Goal: Task Accomplishment & Management: Manage account settings

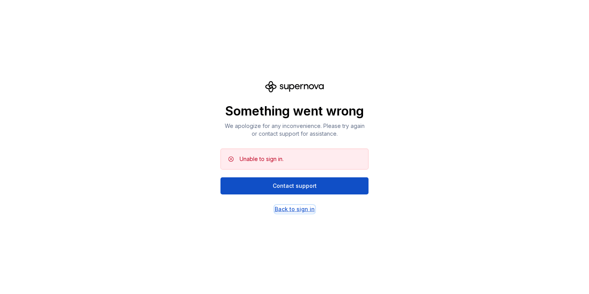
click at [300, 211] on div "Back to sign in" at bounding box center [294, 210] width 40 height 8
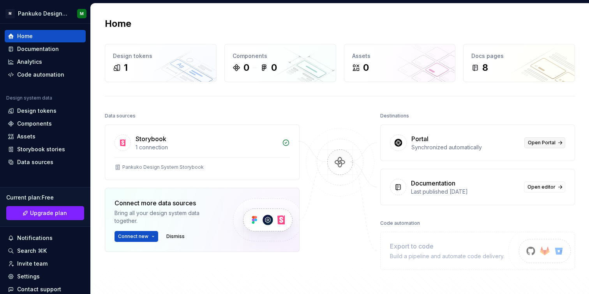
click at [547, 144] on span "Open Portal" at bounding box center [541, 143] width 28 height 6
click at [38, 50] on div "Documentation" at bounding box center [38, 49] width 42 height 8
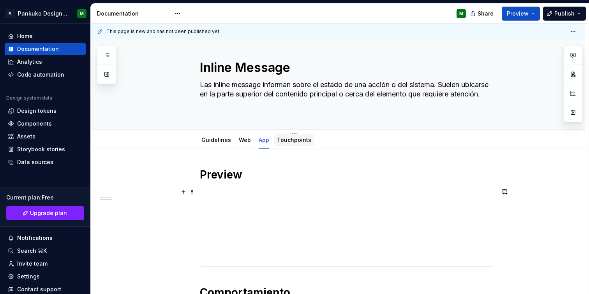
scroll to position [11, 0]
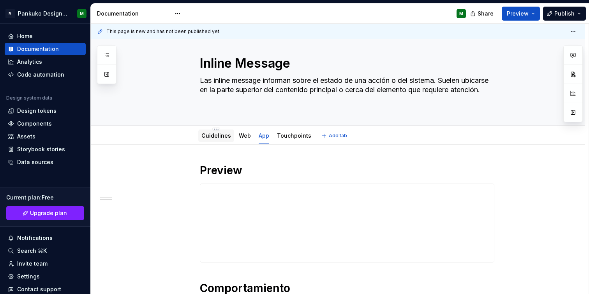
drag, startPoint x: 218, startPoint y: 133, endPoint x: 224, endPoint y: 133, distance: 5.9
click at [219, 133] on link "Guidelines" at bounding box center [216, 135] width 30 height 7
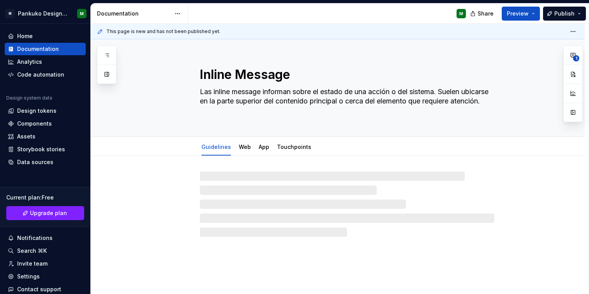
type textarea "*"
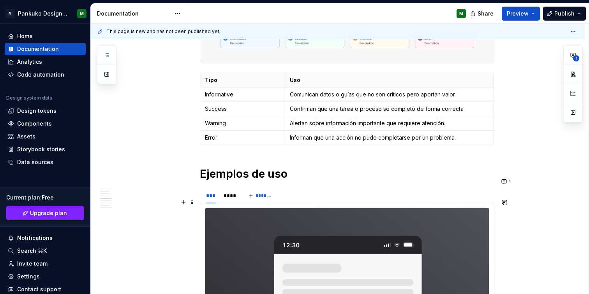
scroll to position [392, 0]
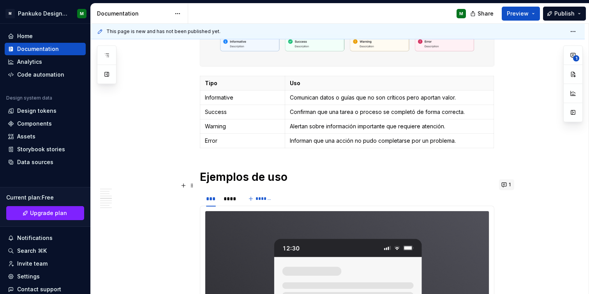
click at [503, 185] on button "1" at bounding box center [506, 184] width 15 height 11
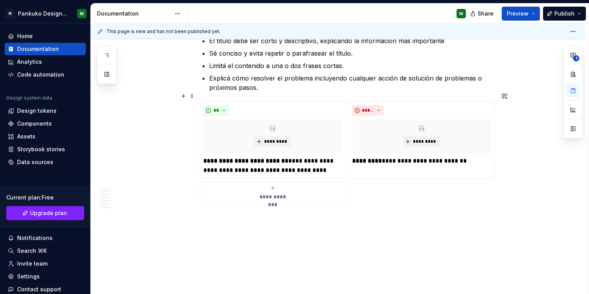
scroll to position [1773, 0]
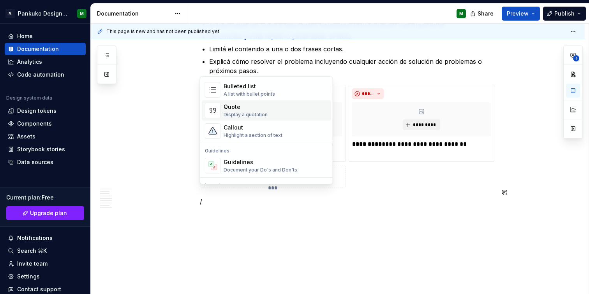
scroll to position [155, 0]
click at [302, 133] on div "Callout Highlight a section of text" at bounding box center [275, 131] width 104 height 16
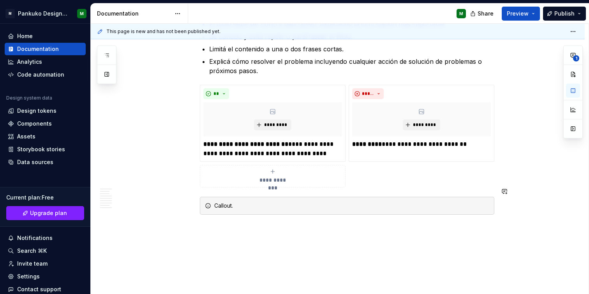
click at [459, 202] on div "Callout." at bounding box center [351, 206] width 275 height 8
click at [574, 93] on button "button" at bounding box center [573, 91] width 14 height 14
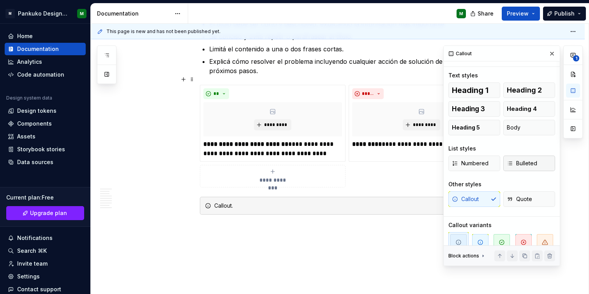
scroll to position [27, 0]
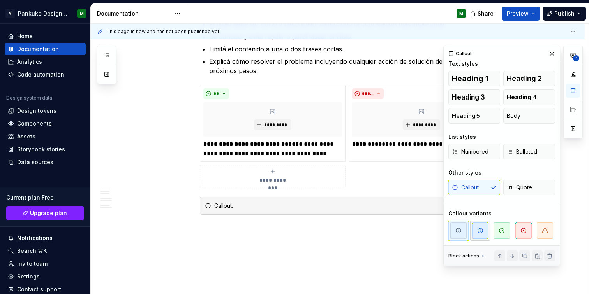
click at [480, 234] on span "button" at bounding box center [480, 231] width 16 height 16
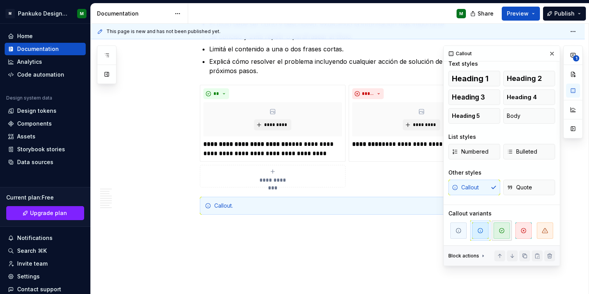
click at [498, 234] on icon "button" at bounding box center [501, 231] width 6 height 6
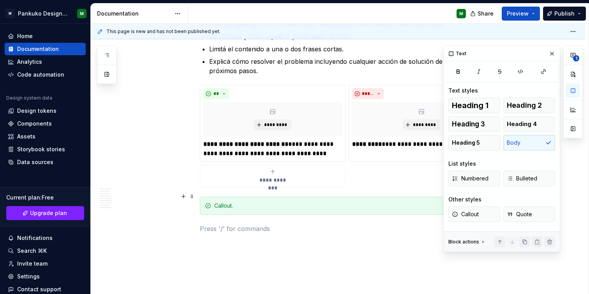
click at [341, 202] on div "Callout." at bounding box center [351, 206] width 275 height 8
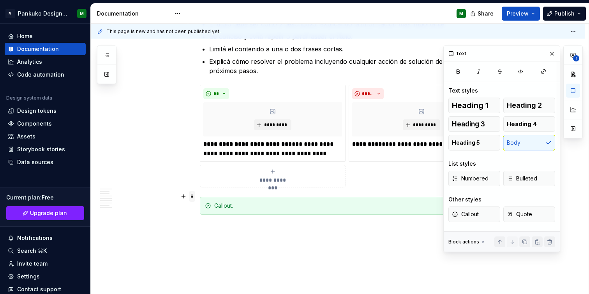
click at [190, 195] on span at bounding box center [192, 196] width 6 height 11
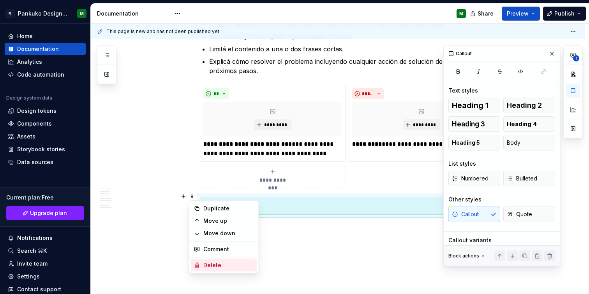
click at [219, 265] on div "Delete" at bounding box center [228, 266] width 51 height 8
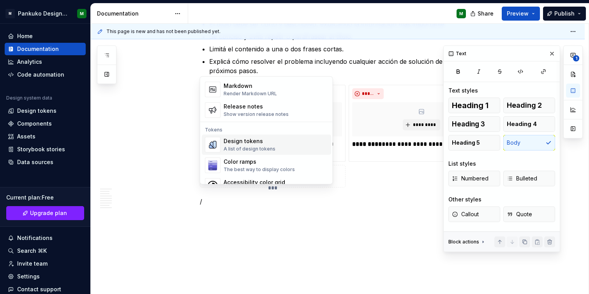
scroll to position [520, 0]
click at [253, 116] on div "Show version release notes" at bounding box center [255, 114] width 65 height 6
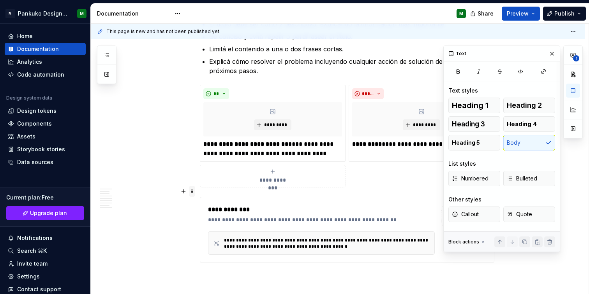
click at [193, 192] on span at bounding box center [192, 191] width 6 height 11
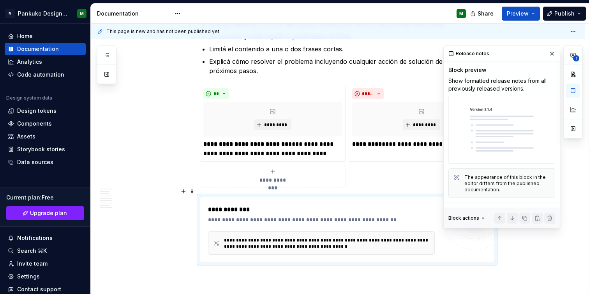
click at [205, 272] on p at bounding box center [347, 276] width 294 height 9
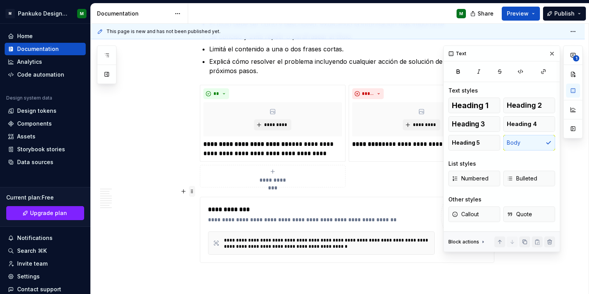
click at [193, 192] on span at bounding box center [192, 191] width 6 height 11
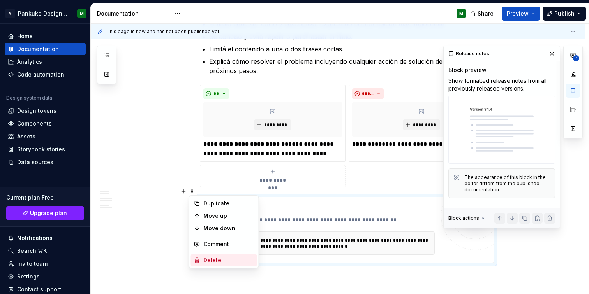
click at [200, 259] on div "Delete" at bounding box center [224, 260] width 66 height 12
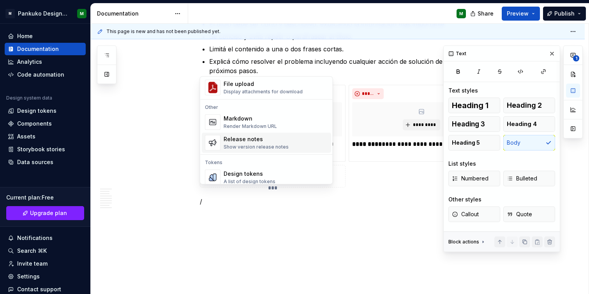
scroll to position [489, 0]
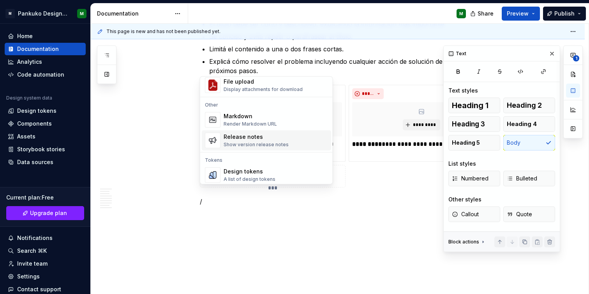
click at [262, 145] on div "Show version release notes" at bounding box center [255, 145] width 65 height 6
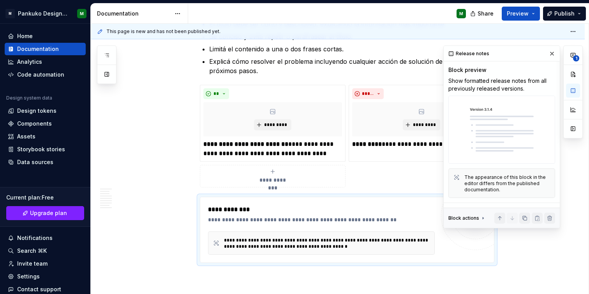
click at [553, 54] on button "button" at bounding box center [551, 53] width 11 height 11
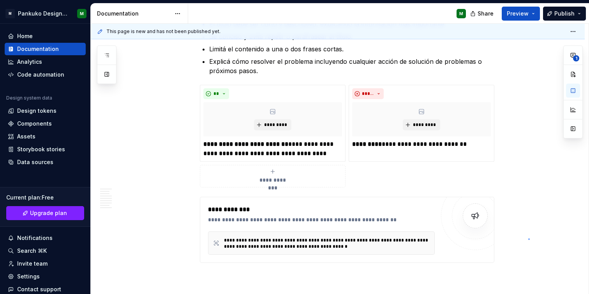
click at [528, 239] on div "This page is new and has not been published yet. Inline Message Las inline mess…" at bounding box center [339, 159] width 497 height 271
click at [502, 232] on div "This page is new and has not been published yet. Inline Message Las inline mess…" at bounding box center [339, 159] width 497 height 271
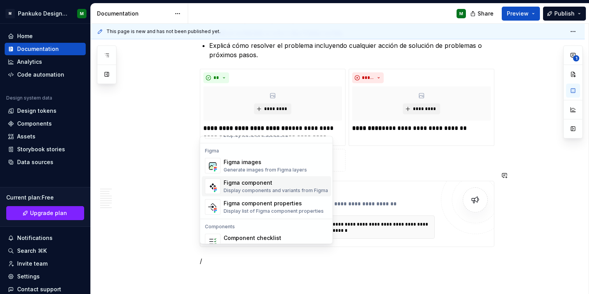
scroll to position [726, 0]
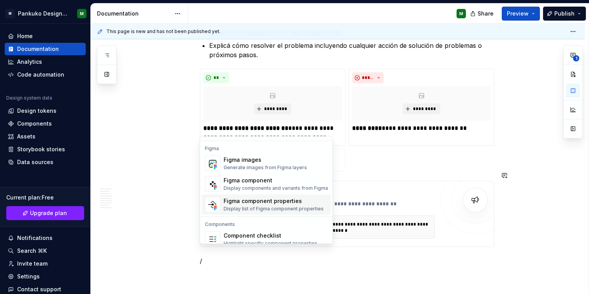
click at [308, 209] on div "Display list of Figma component properties" at bounding box center [273, 209] width 100 height 6
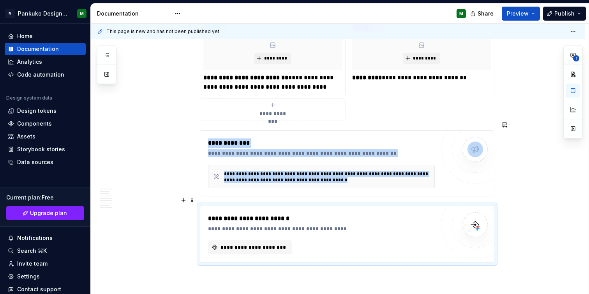
scroll to position [1896, 0]
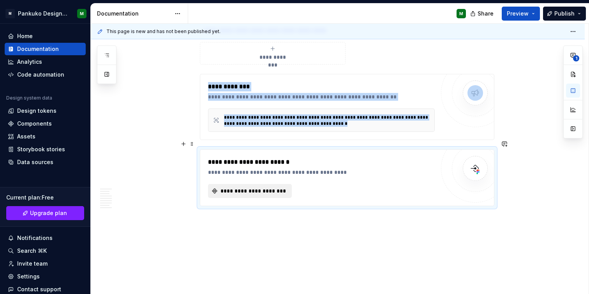
click at [275, 184] on button "**********" at bounding box center [250, 191] width 84 height 14
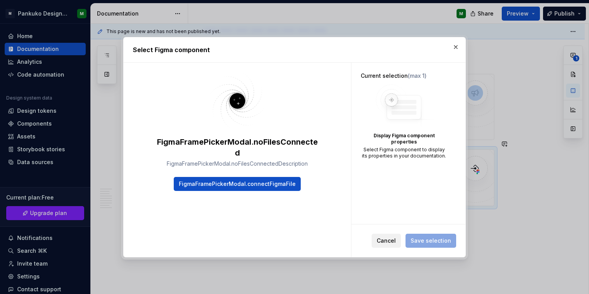
click at [393, 242] on span "Cancel" at bounding box center [385, 241] width 19 height 8
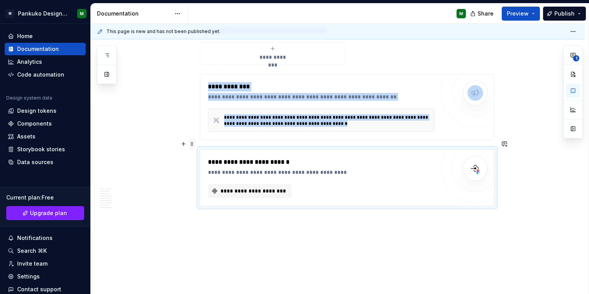
click at [192, 145] on span at bounding box center [192, 144] width 6 height 11
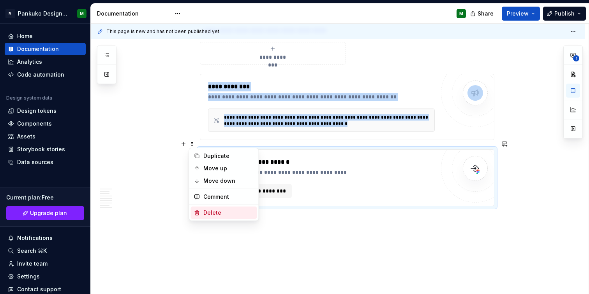
click at [209, 216] on div "Delete" at bounding box center [228, 213] width 51 height 8
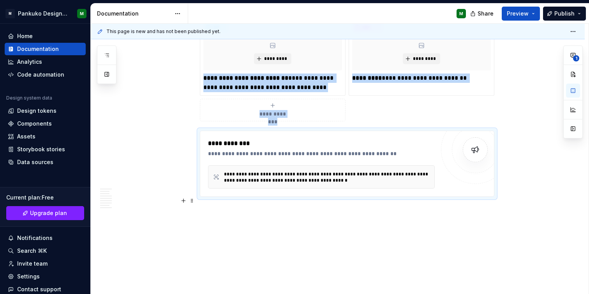
scroll to position [1829, 0]
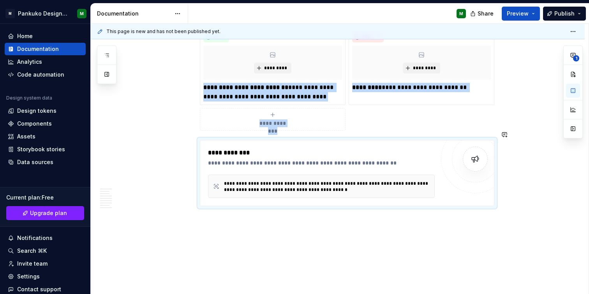
click at [435, 233] on div "This page is new and has not been published yet. Inline Message Las inline mess…" at bounding box center [339, 159] width 497 height 271
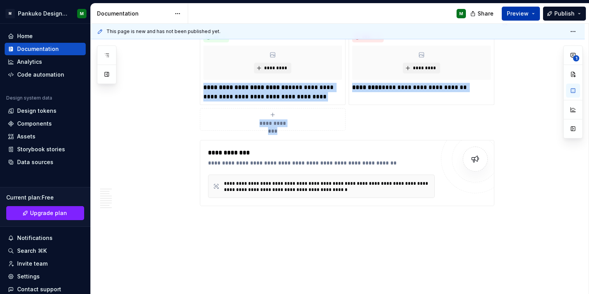
click at [522, 12] on span "Preview" at bounding box center [517, 14] width 22 height 8
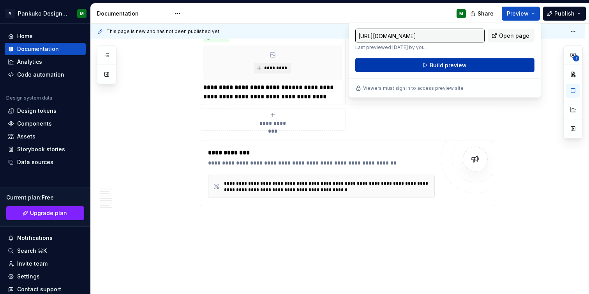
click at [457, 66] on span "Build preview" at bounding box center [447, 65] width 37 height 8
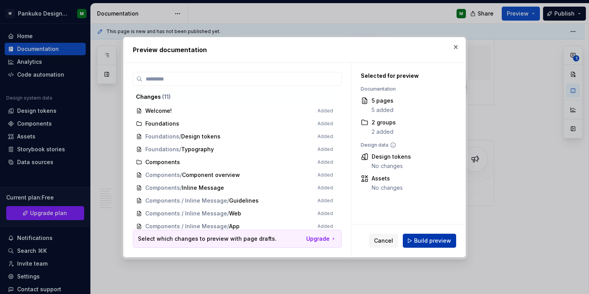
click at [436, 237] on span "Build preview" at bounding box center [432, 241] width 37 height 8
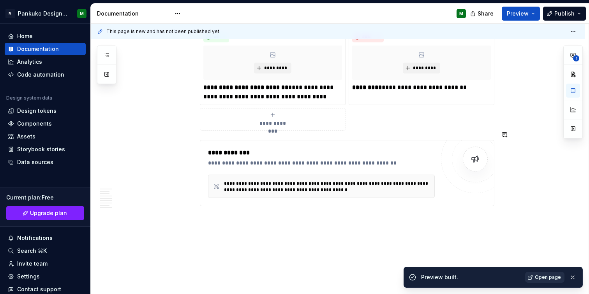
click at [541, 281] on link "Open page" at bounding box center [544, 277] width 39 height 11
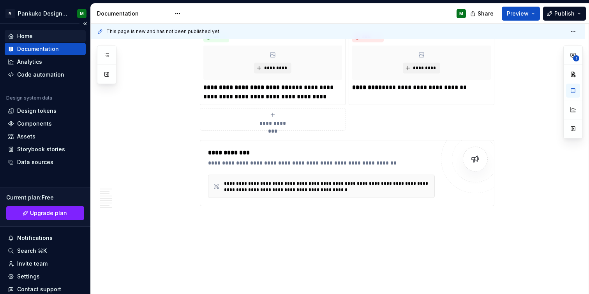
click at [42, 40] on div "Home" at bounding box center [45, 36] width 75 height 8
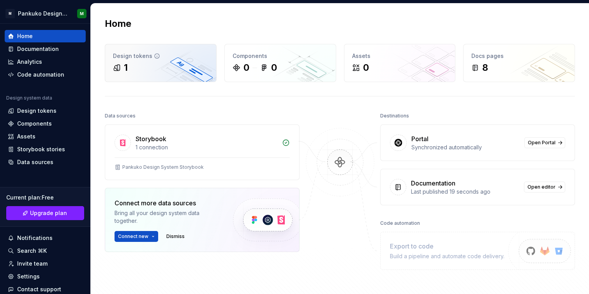
click at [161, 75] on div "Design tokens 1" at bounding box center [160, 62] width 111 height 37
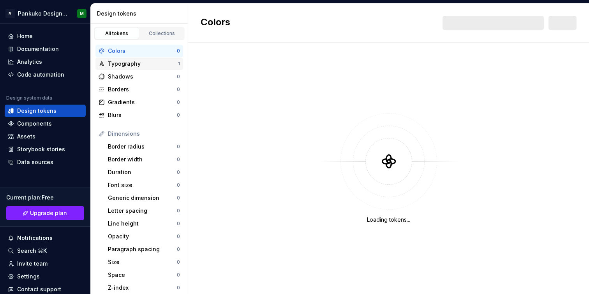
click at [155, 67] on div "Typography" at bounding box center [143, 64] width 70 height 8
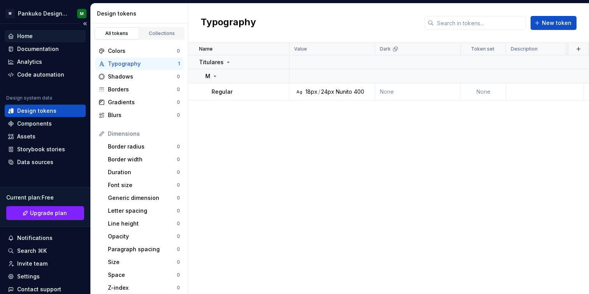
click at [41, 39] on div "Home" at bounding box center [45, 36] width 75 height 8
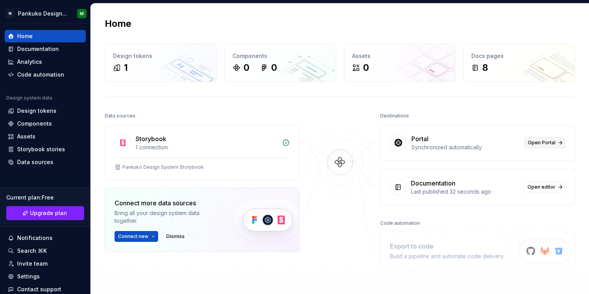
click at [549, 145] on span "Open Portal" at bounding box center [541, 143] width 28 height 6
click at [51, 52] on div "Documentation" at bounding box center [38, 49] width 42 height 8
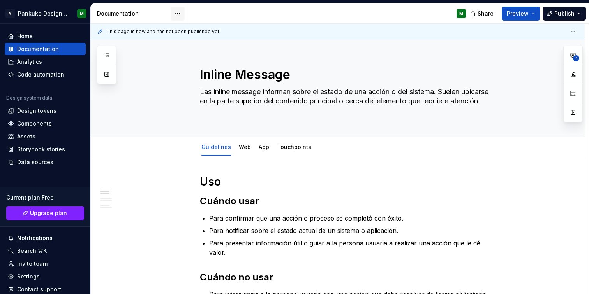
click at [179, 11] on html "M Pankuko Design System M Home Documentation Analytics Code automation Design s…" at bounding box center [294, 147] width 589 height 294
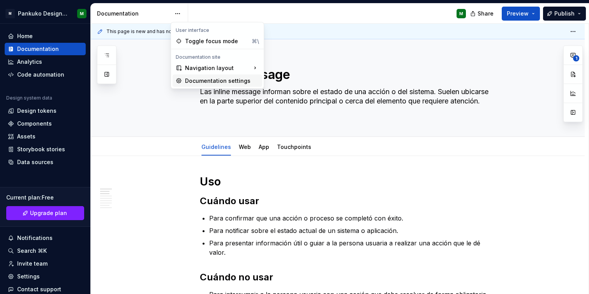
click at [203, 82] on div "Documentation settings" at bounding box center [222, 81] width 74 height 8
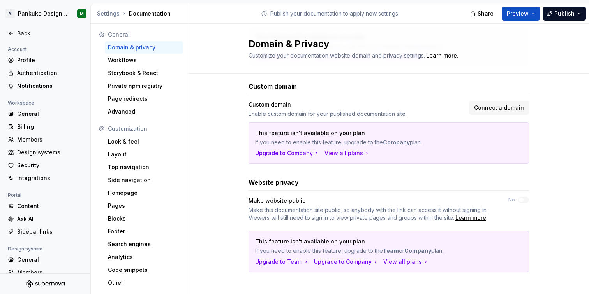
scroll to position [156, 0]
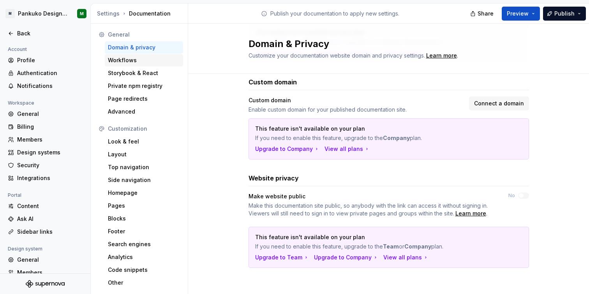
click at [124, 61] on div "Workflows" at bounding box center [144, 60] width 72 height 8
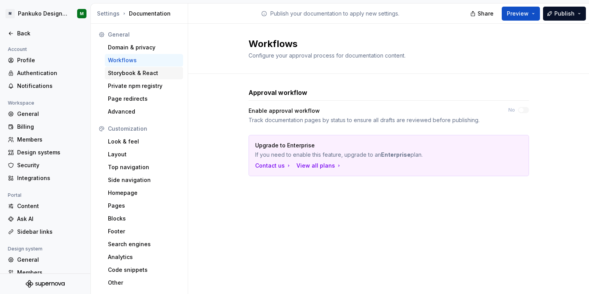
click at [156, 74] on div "Storybook & React" at bounding box center [144, 73] width 72 height 8
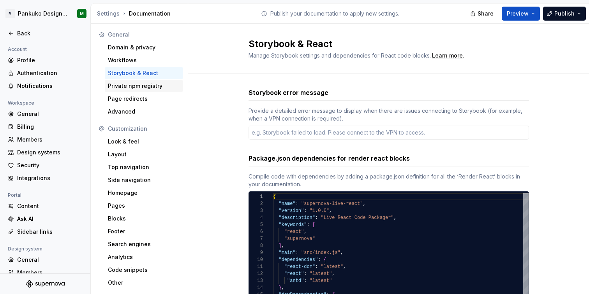
type textarea "*"
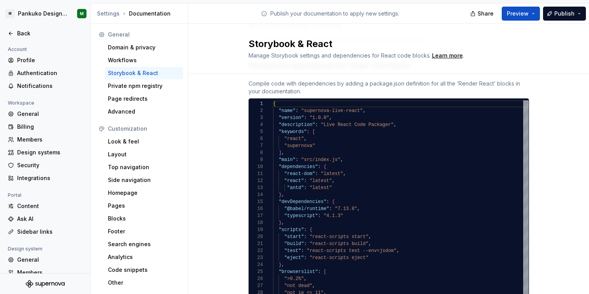
scroll to position [144, 0]
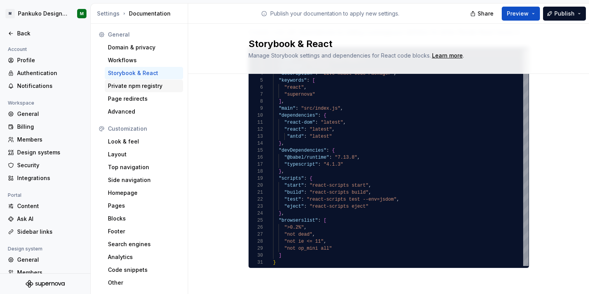
click at [146, 87] on div "Private npm registry" at bounding box center [144, 86] width 72 height 8
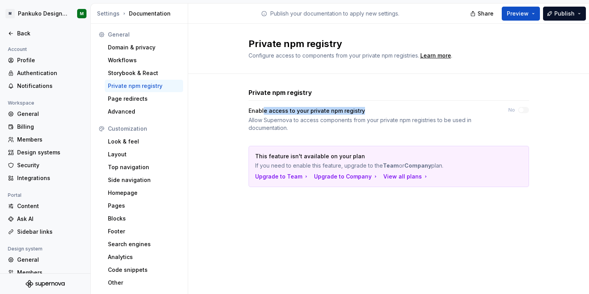
drag, startPoint x: 263, startPoint y: 111, endPoint x: 371, endPoint y: 111, distance: 107.8
click at [371, 111] on div "Enable access to your private npm registry" at bounding box center [371, 111] width 246 height 8
drag, startPoint x: 279, startPoint y: 119, endPoint x: 330, endPoint y: 119, distance: 50.6
click at [330, 119] on div "Allow Supernova to access components from your private npm registries to be use…" at bounding box center [371, 124] width 246 height 16
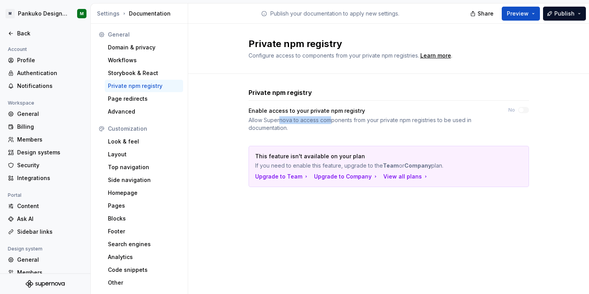
click at [330, 119] on div "Allow Supernova to access components from your private npm registries to be use…" at bounding box center [371, 124] width 246 height 16
click at [147, 97] on div "Page redirects" at bounding box center [144, 99] width 72 height 8
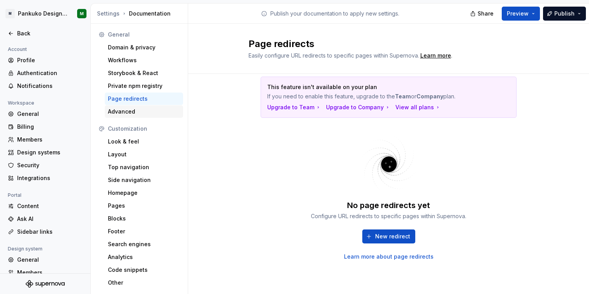
click at [156, 111] on div "Advanced" at bounding box center [144, 112] width 72 height 8
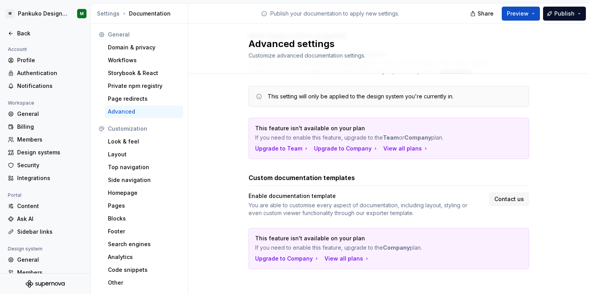
scroll to position [58, 0]
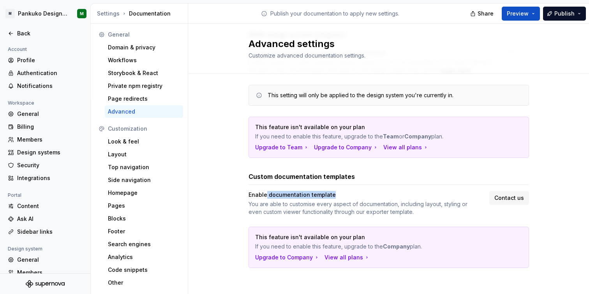
drag, startPoint x: 263, startPoint y: 195, endPoint x: 347, endPoint y: 195, distance: 84.1
click at [347, 195] on div "Enable documentation template" at bounding box center [361, 195] width 227 height 8
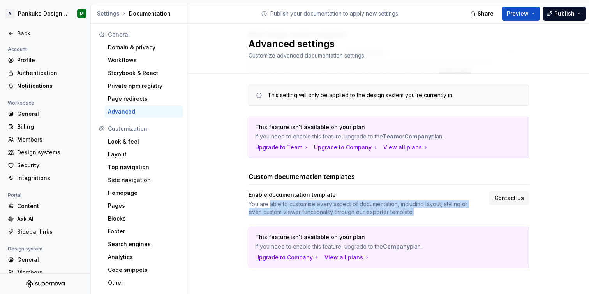
drag, startPoint x: 266, startPoint y: 203, endPoint x: 486, endPoint y: 203, distance: 219.9
click at [436, 213] on div "You are able to customise every aspect of documentation, including layout, styl…" at bounding box center [361, 208] width 227 height 16
click at [471, 209] on div "You are able to customise every aspect of documentation, including layout, styl…" at bounding box center [361, 208] width 227 height 16
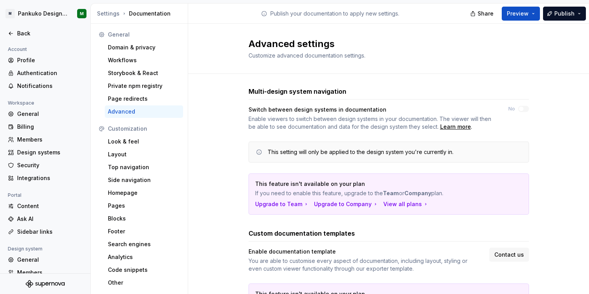
scroll to position [0, 0]
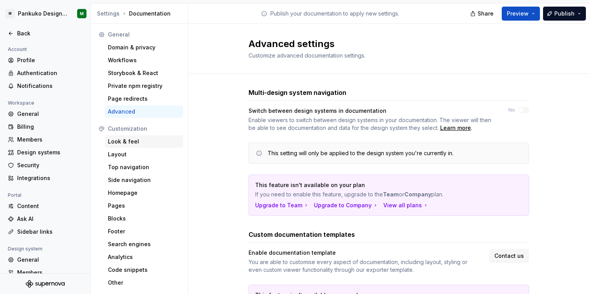
click at [139, 139] on div "Look & feel" at bounding box center [144, 142] width 72 height 8
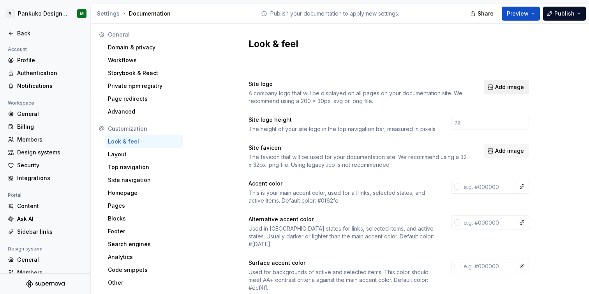
click at [497, 82] on button "Add image" at bounding box center [505, 87] width 45 height 14
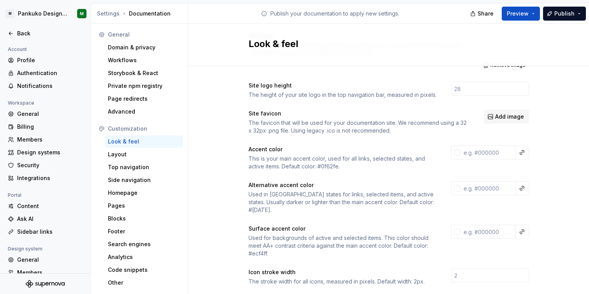
scroll to position [49, 0]
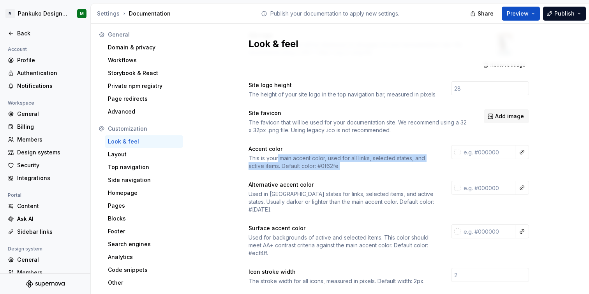
drag, startPoint x: 274, startPoint y: 159, endPoint x: 417, endPoint y: 172, distance: 143.8
click at [394, 169] on div "This is your main accent color, used for all links, selected states, and active…" at bounding box center [342, 163] width 188 height 16
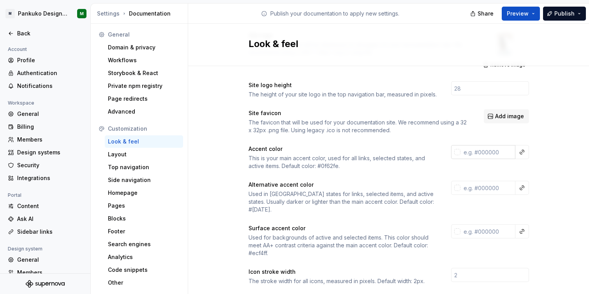
click at [466, 154] on input "text" at bounding box center [487, 152] width 55 height 14
click at [454, 150] on div at bounding box center [457, 152] width 6 height 6
click at [419, 179] on html "M Pankuko Design System M Back Account Profile Authentication Notifications Wor…" at bounding box center [294, 147] width 589 height 294
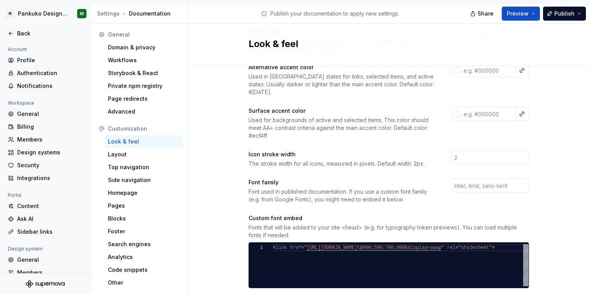
scroll to position [167, 0]
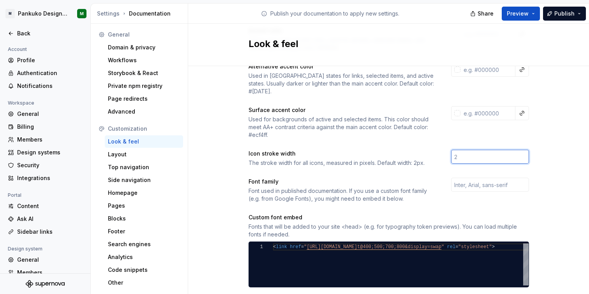
drag, startPoint x: 455, startPoint y: 151, endPoint x: 449, endPoint y: 149, distance: 6.3
click at [451, 150] on input "number" at bounding box center [490, 157] width 78 height 14
click at [520, 150] on input "1" at bounding box center [490, 157] width 78 height 14
click at [522, 150] on input "2" at bounding box center [490, 157] width 78 height 14
click at [521, 150] on input "3" at bounding box center [490, 157] width 78 height 14
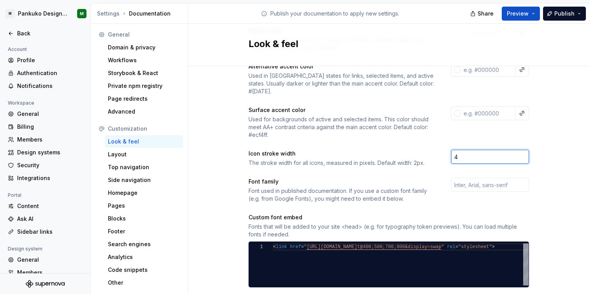
type input "4"
click at [520, 150] on input "4" at bounding box center [490, 157] width 78 height 14
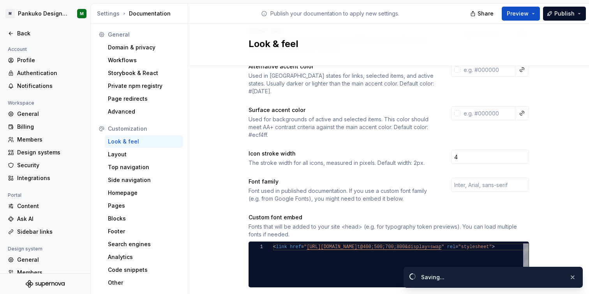
click at [418, 187] on div "Font used in published documentation. If you use a custom font family (e.g. fro…" at bounding box center [342, 195] width 188 height 16
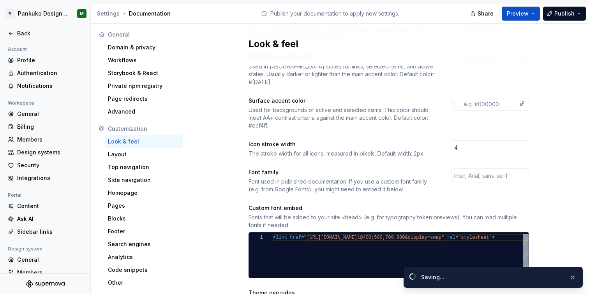
scroll to position [180, 0]
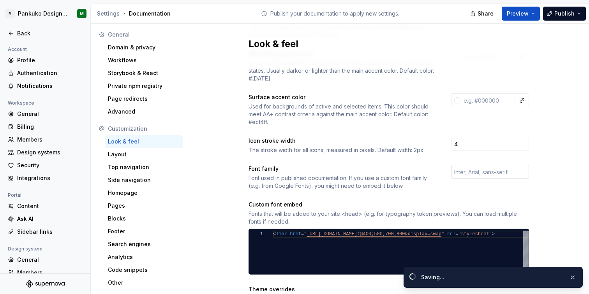
click at [462, 165] on input "text" at bounding box center [490, 172] width 78 height 14
type input "Inter"
click at [425, 183] on div "Site logo A company logo that will be displayed on all pages on your documentat…" at bounding box center [388, 172] width 280 height 544
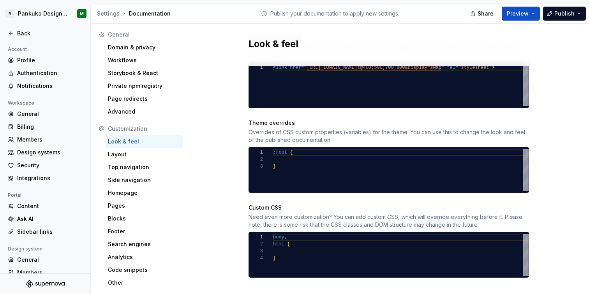
scroll to position [348, 0]
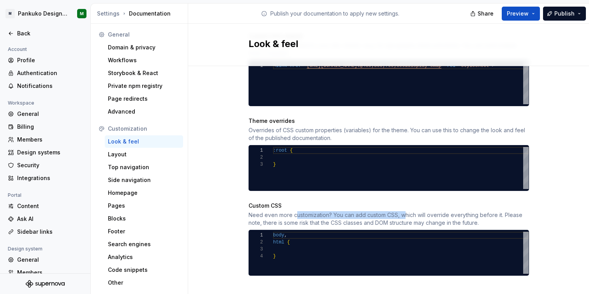
drag, startPoint x: 292, startPoint y: 209, endPoint x: 403, endPoint y: 211, distance: 111.3
click at [403, 211] on div "Need even more customization? You can add custom CSS, which will override every…" at bounding box center [388, 219] width 280 height 16
click at [135, 155] on div "Layout" at bounding box center [144, 155] width 72 height 8
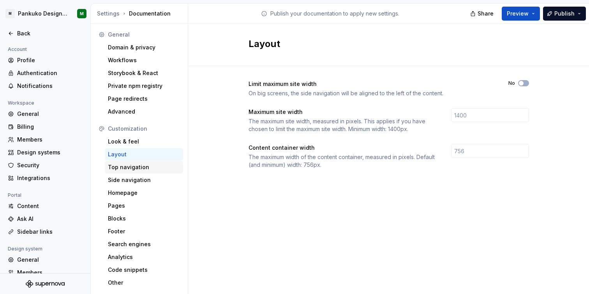
click at [139, 167] on div "Top navigation" at bounding box center [144, 167] width 72 height 8
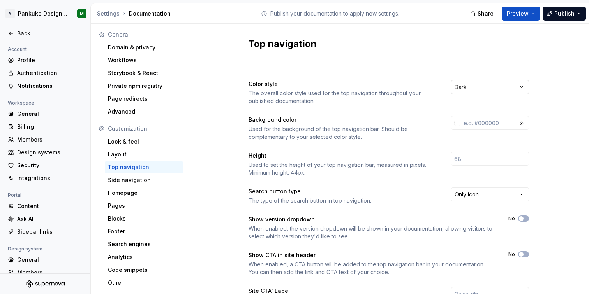
click at [475, 87] on html "M Pankuko Design System M Back Account Profile Authentication Notifications Wor…" at bounding box center [294, 147] width 589 height 294
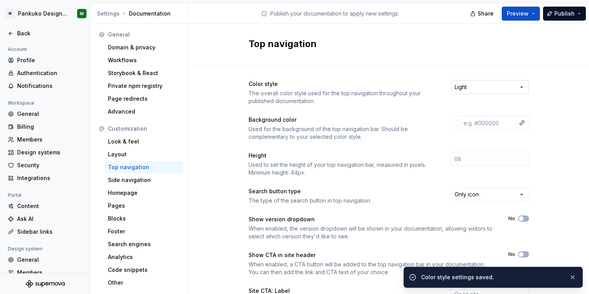
click at [474, 84] on html "M Pankuko Design System M Back Account Profile Authentication Notifications Wor…" at bounding box center [294, 147] width 589 height 294
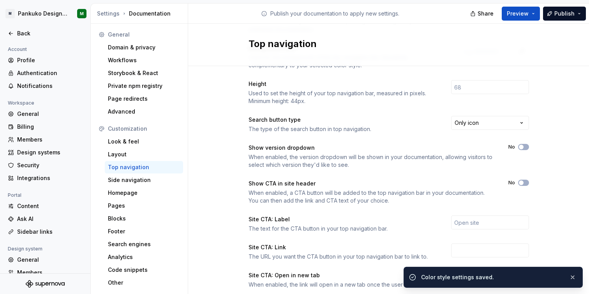
scroll to position [102, 0]
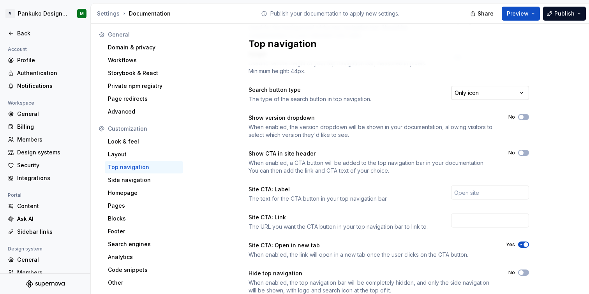
click at [488, 94] on html "M Pankuko Design System M Back Account Profile Authentication Notifications Wor…" at bounding box center [294, 147] width 589 height 294
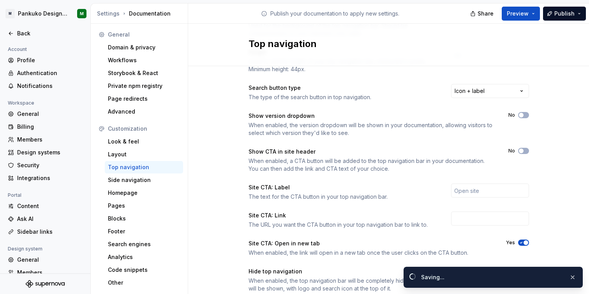
scroll to position [105, 0]
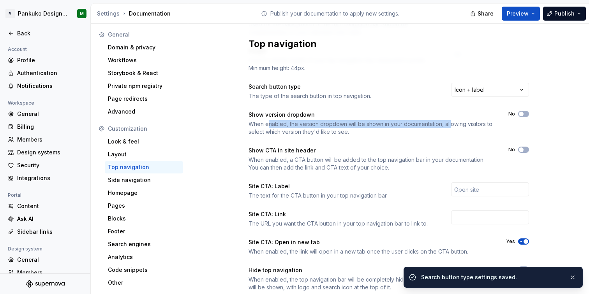
drag, startPoint x: 268, startPoint y: 125, endPoint x: 448, endPoint y: 124, distance: 179.4
click at [448, 124] on div "When enabled, the version dropdown will be shown in your documentation, allowin…" at bounding box center [371, 128] width 246 height 16
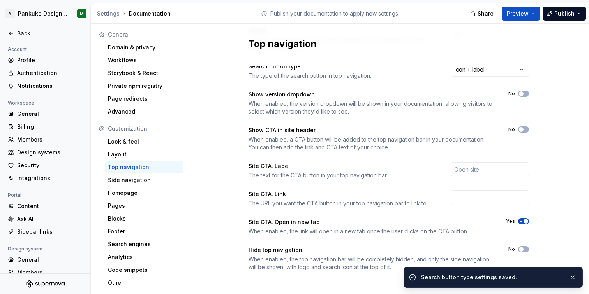
scroll to position [128, 0]
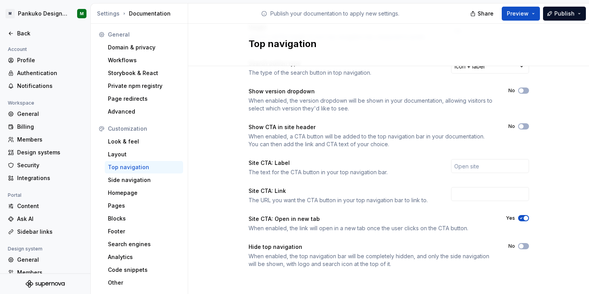
drag, startPoint x: 383, startPoint y: 136, endPoint x: 434, endPoint y: 136, distance: 51.0
click at [434, 136] on div "When enabled, a CTA button will be added to the top navigation bar in your docu…" at bounding box center [371, 141] width 246 height 16
click at [369, 204] on div "The URL you want the CTA button in your top navigation bar to link to." at bounding box center [342, 201] width 188 height 8
click at [149, 181] on div "Side navigation" at bounding box center [144, 180] width 72 height 8
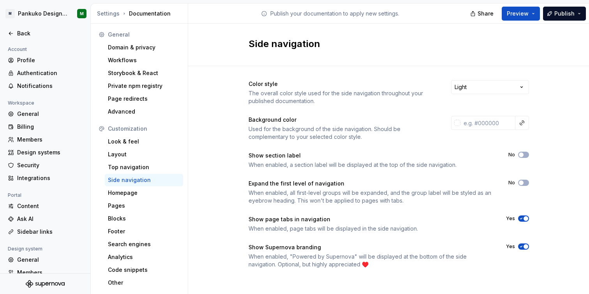
scroll to position [0, 0]
drag, startPoint x: 397, startPoint y: 162, endPoint x: 494, endPoint y: 163, distance: 96.9
click at [494, 163] on div "Show section label When enabled, a section label will be displayed at the top o…" at bounding box center [388, 159] width 280 height 17
click at [518, 155] on span "button" at bounding box center [520, 154] width 5 height 5
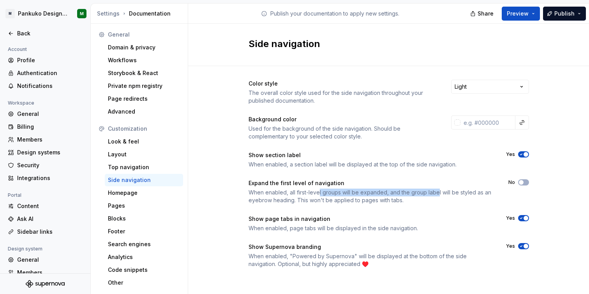
drag, startPoint x: 320, startPoint y: 193, endPoint x: 433, endPoint y: 191, distance: 113.3
click at [433, 191] on div "When enabled, all first-level groups will be expanded, and the group label will…" at bounding box center [371, 197] width 246 height 16
click at [523, 218] on span "button" at bounding box center [525, 218] width 5 height 5
click at [518, 247] on icon "button" at bounding box center [521, 246] width 6 height 5
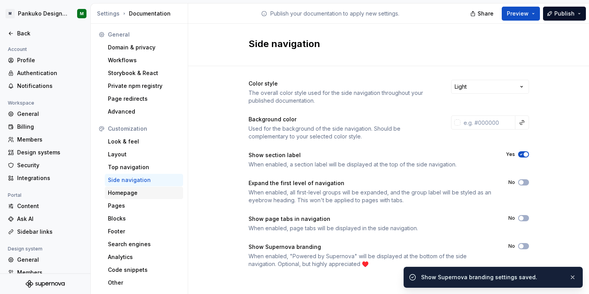
click at [138, 196] on div "Homepage" at bounding box center [144, 193] width 72 height 8
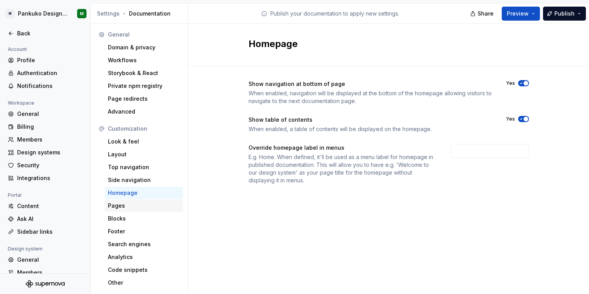
click at [135, 208] on div "Pages" at bounding box center [144, 206] width 72 height 8
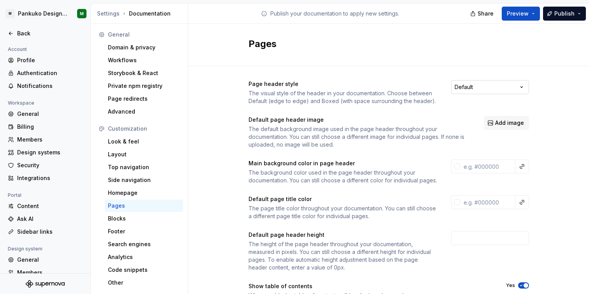
click at [479, 84] on html "M Pankuko Design System M Back Account Profile Authentication Notifications Wor…" at bounding box center [294, 147] width 589 height 294
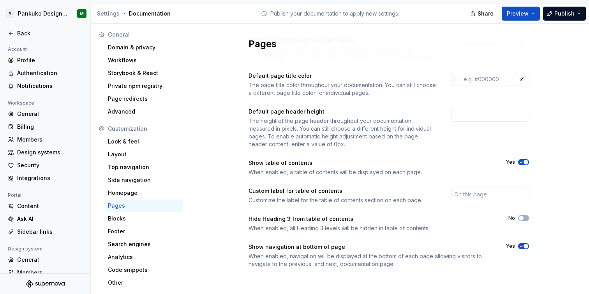
scroll to position [131, 0]
click at [146, 214] on div "Blocks" at bounding box center [144, 219] width 78 height 12
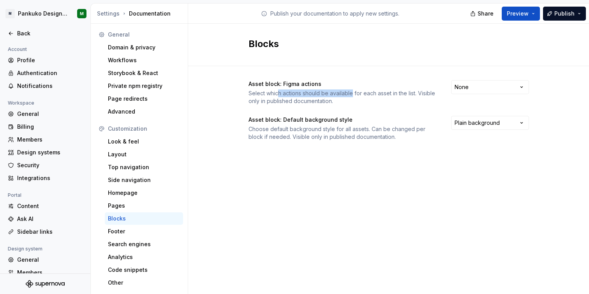
drag, startPoint x: 279, startPoint y: 92, endPoint x: 350, endPoint y: 93, distance: 71.6
click at [350, 93] on div "Select which actions should be available for each asset in the list. Visible on…" at bounding box center [342, 98] width 188 height 16
click at [467, 94] on div "Asset block: Figma actions Select which actions should be available for each as…" at bounding box center [388, 92] width 280 height 25
click at [467, 91] on html "M Pankuko Design System M Back Account Profile Authentication Notifications Wor…" at bounding box center [294, 147] width 589 height 294
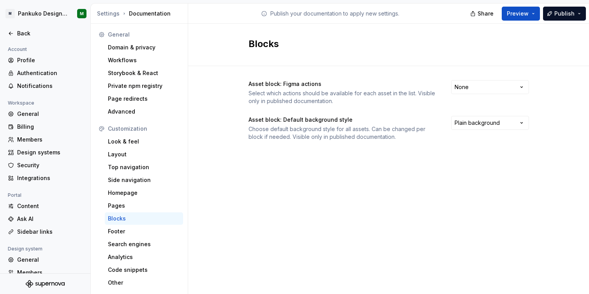
click at [404, 90] on html "M Pankuko Design System M Back Account Profile Authentication Notifications Wor…" at bounding box center [294, 147] width 589 height 294
click at [467, 89] on html "M Pankuko Design System M Back Account Profile Authentication Notifications Wor…" at bounding box center [294, 147] width 589 height 294
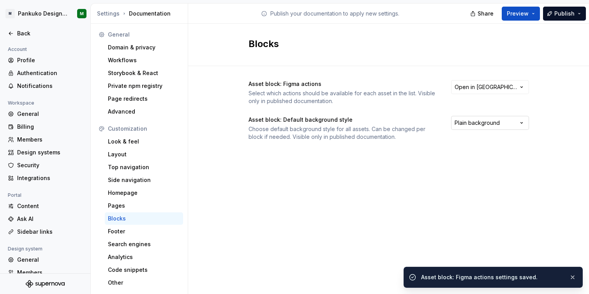
click at [478, 127] on html "M Pankuko Design System M Back Account Profile Authentication Notifications Wor…" at bounding box center [294, 147] width 589 height 294
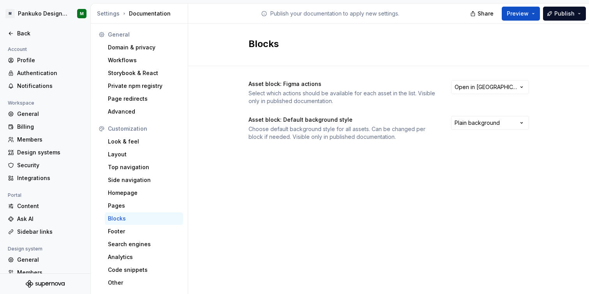
click at [407, 146] on html "M Pankuko Design System M Back Account Profile Authentication Notifications Wor…" at bounding box center [294, 147] width 589 height 294
click at [143, 227] on div "Footer" at bounding box center [144, 231] width 78 height 12
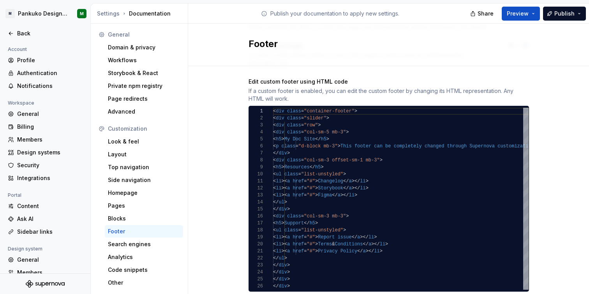
scroll to position [118, 0]
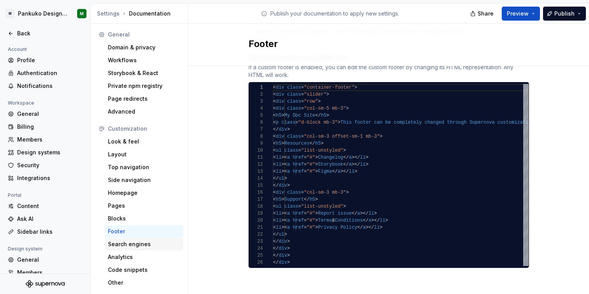
click at [138, 248] on div "Search engines" at bounding box center [144, 245] width 72 height 8
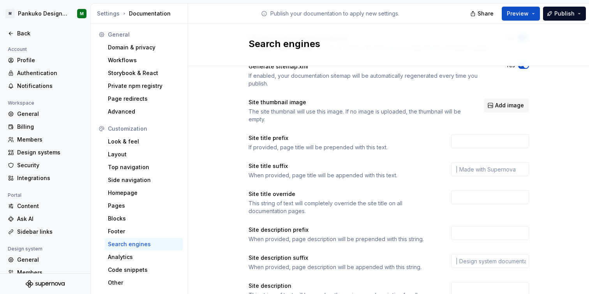
scroll to position [83, 0]
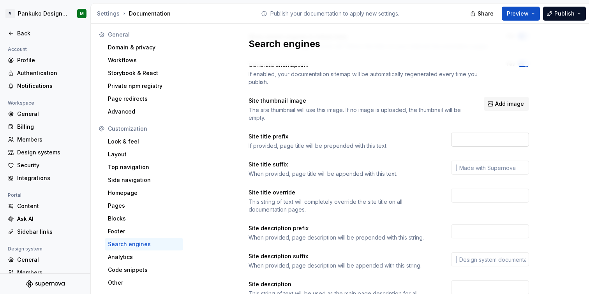
click at [455, 139] on input "text" at bounding box center [490, 140] width 78 height 14
click at [510, 166] on input "text" at bounding box center [490, 168] width 78 height 14
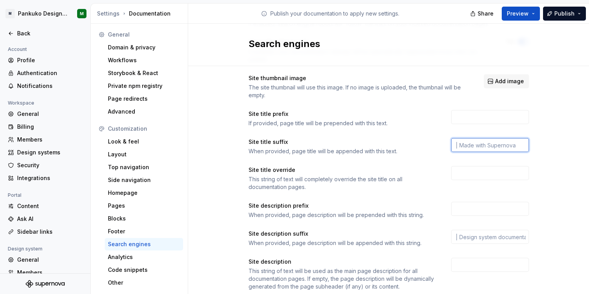
scroll to position [128, 0]
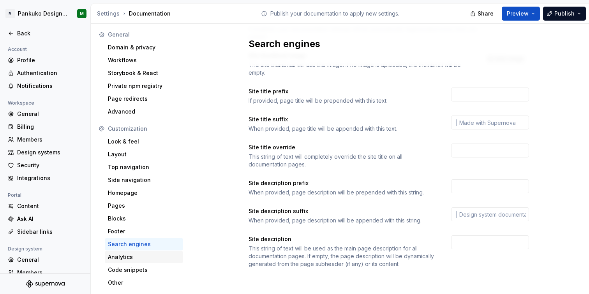
click at [146, 260] on div "Analytics" at bounding box center [144, 257] width 72 height 8
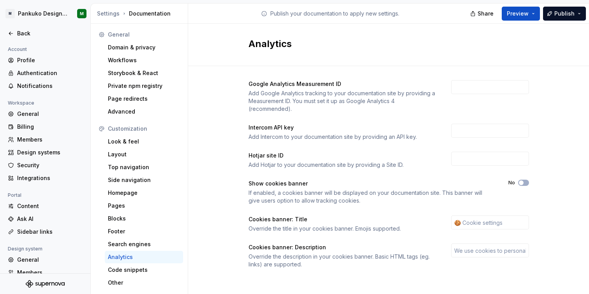
scroll to position [0, 0]
click at [144, 274] on div "Code snippets" at bounding box center [144, 270] width 78 height 12
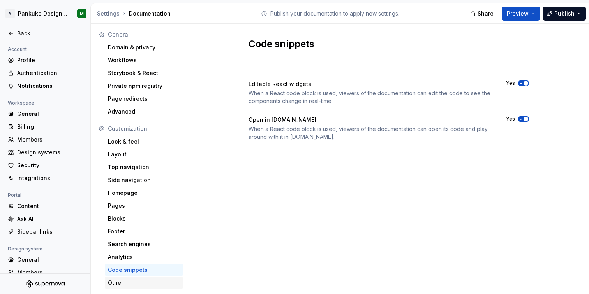
click at [129, 283] on div "Other" at bounding box center [144, 283] width 72 height 8
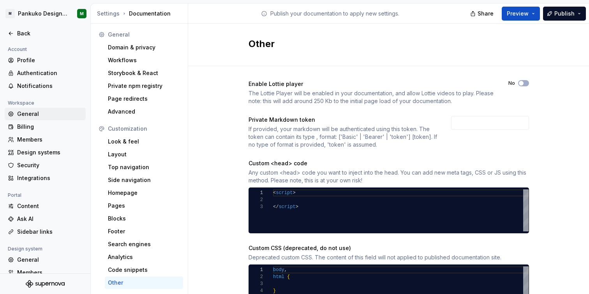
click at [49, 112] on div "General" at bounding box center [49, 114] width 65 height 8
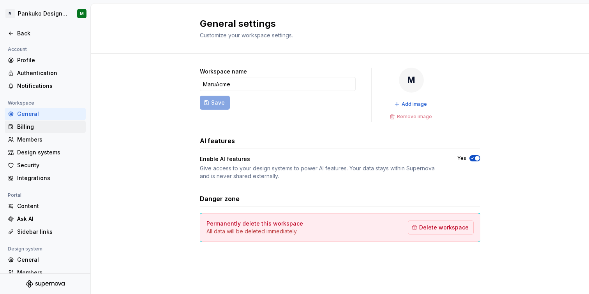
click at [54, 125] on div "Billing" at bounding box center [49, 127] width 65 height 8
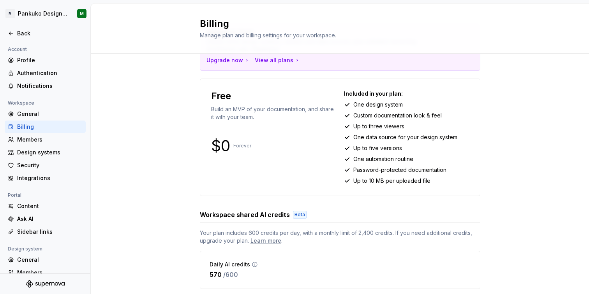
scroll to position [70, 0]
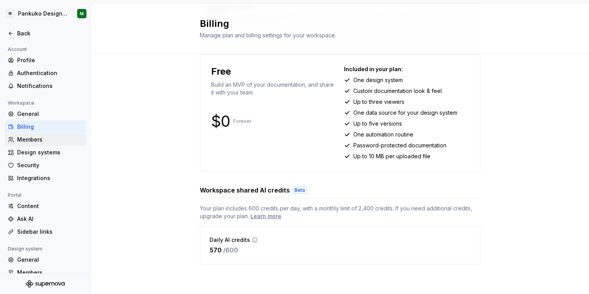
click at [45, 145] on div "Members" at bounding box center [45, 140] width 81 height 12
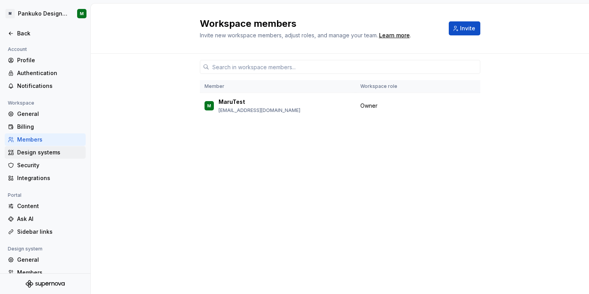
click at [43, 154] on div "Design systems" at bounding box center [49, 153] width 65 height 8
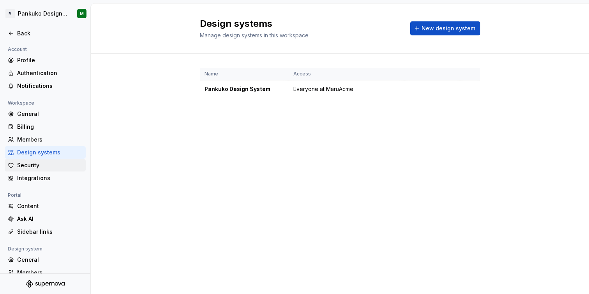
click at [44, 165] on div "Security" at bounding box center [49, 166] width 65 height 8
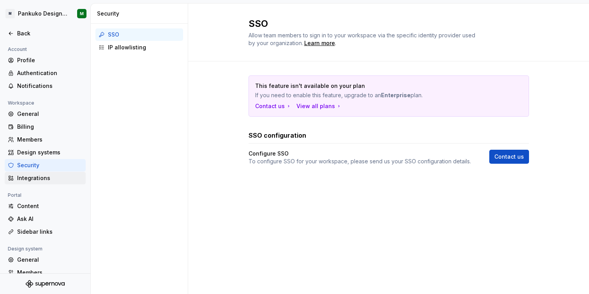
click at [47, 177] on div "Integrations" at bounding box center [49, 178] width 65 height 8
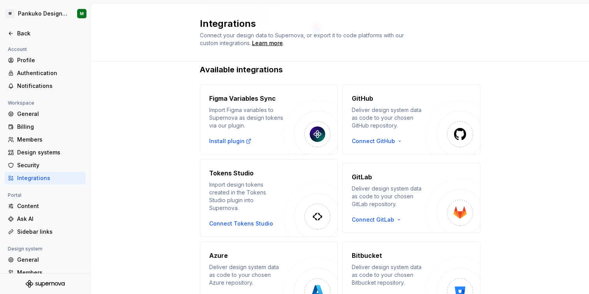
scroll to position [155, 0]
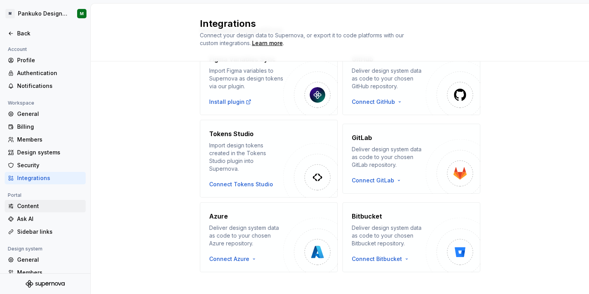
click at [40, 206] on div "Content" at bounding box center [49, 206] width 65 height 8
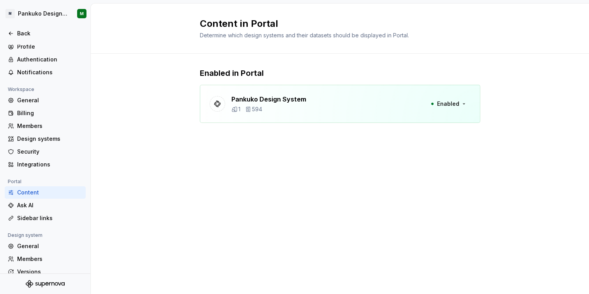
scroll to position [14, 0]
click at [39, 208] on div "Ask AI" at bounding box center [49, 205] width 65 height 8
type textarea "*"
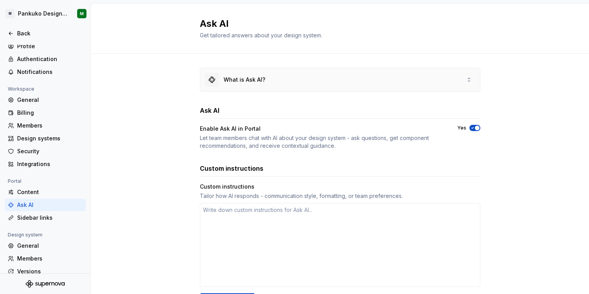
click at [274, 82] on div "What is Ask AI?" at bounding box center [339, 79] width 279 height 23
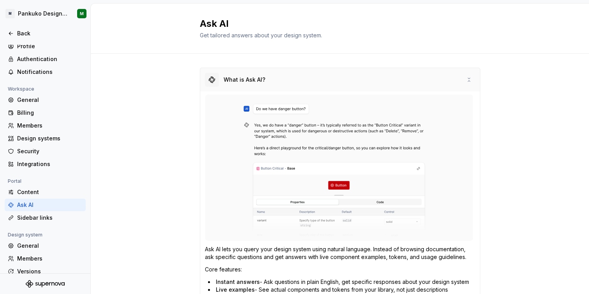
click at [274, 82] on div "What is Ask AI?" at bounding box center [339, 79] width 279 height 23
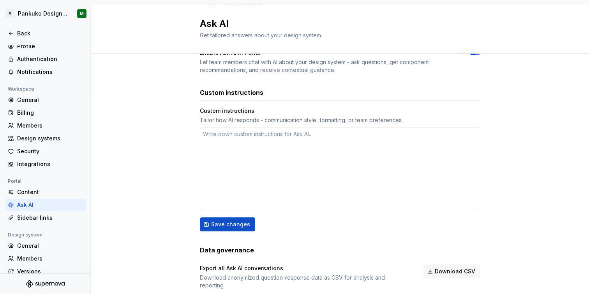
scroll to position [93, 0]
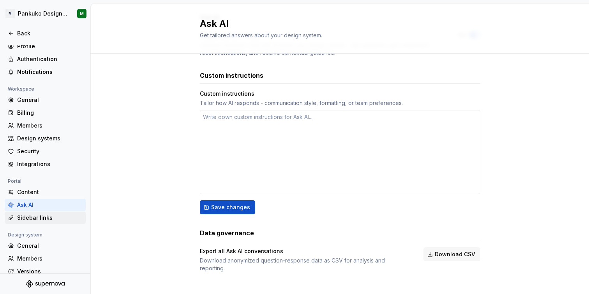
click at [60, 214] on div "Sidebar links" at bounding box center [49, 218] width 65 height 8
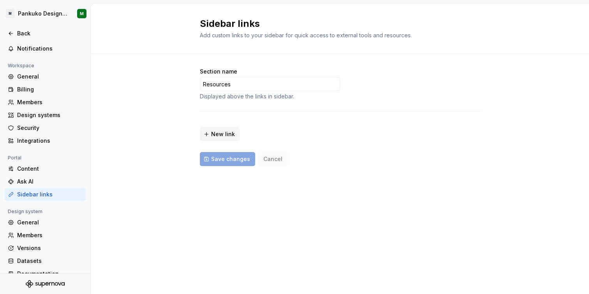
scroll to position [49, 0]
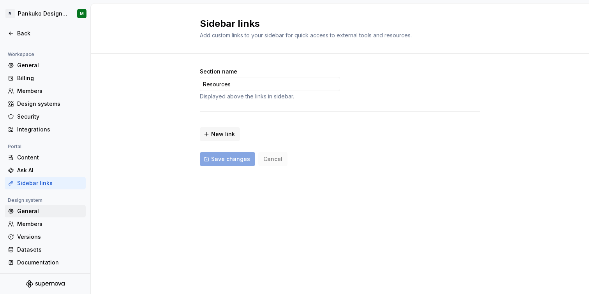
click at [51, 210] on div "General" at bounding box center [49, 211] width 65 height 8
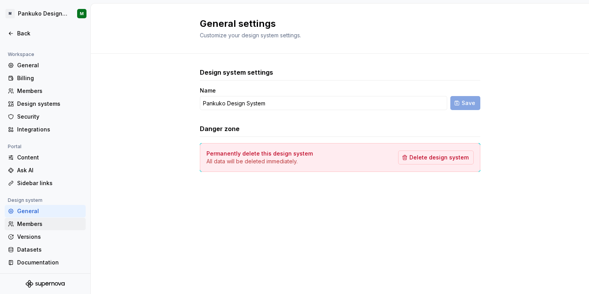
click at [46, 225] on div "Members" at bounding box center [49, 224] width 65 height 8
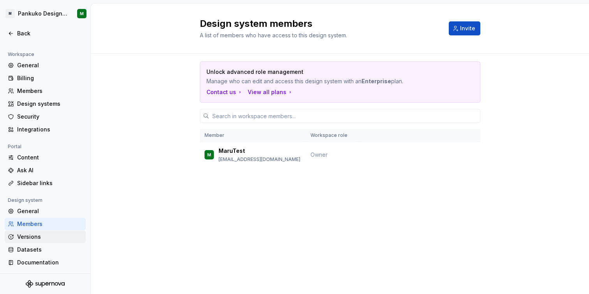
click at [39, 237] on div "Versions" at bounding box center [49, 237] width 65 height 8
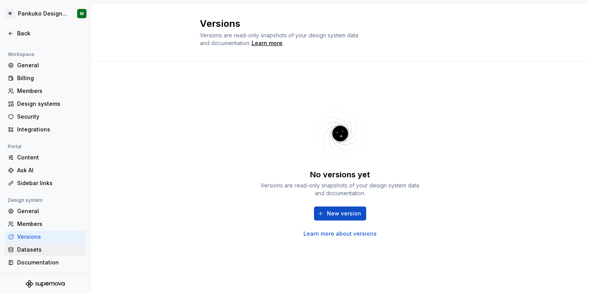
click at [30, 252] on div "Datasets" at bounding box center [49, 250] width 65 height 8
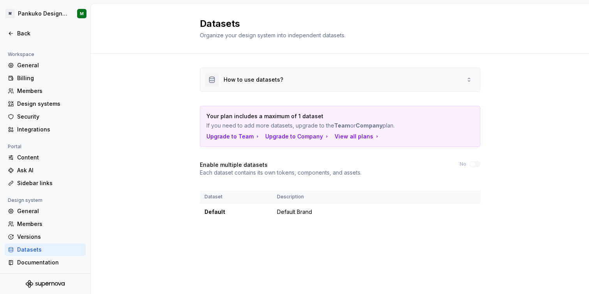
click at [284, 82] on div "How to use datasets?" at bounding box center [339, 79] width 279 height 23
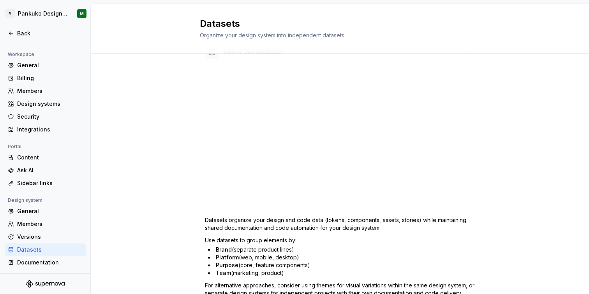
scroll to position [31, 0]
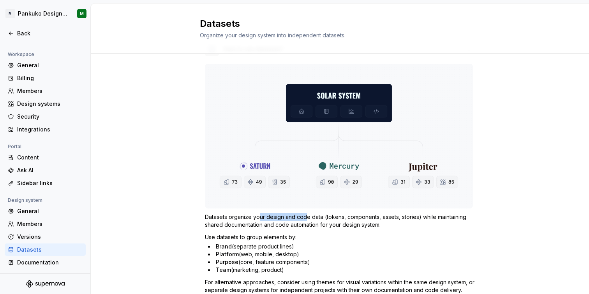
drag, startPoint x: 257, startPoint y: 219, endPoint x: 302, endPoint y: 219, distance: 45.5
click at [302, 219] on p "Datasets organize your design and code data (tokens, components, assets, storie…" at bounding box center [340, 221] width 270 height 16
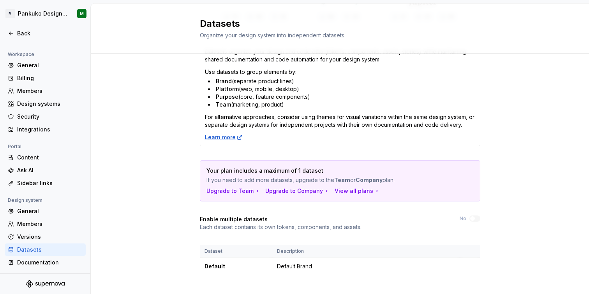
scroll to position [204, 0]
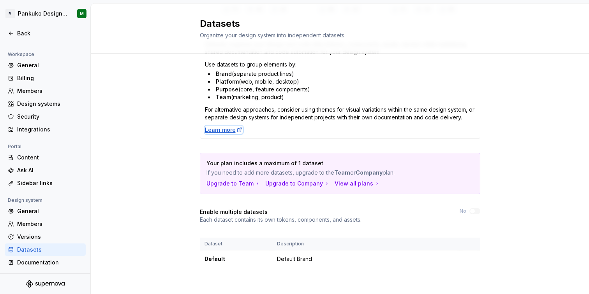
click at [229, 129] on div "Learn more" at bounding box center [224, 130] width 38 height 8
